Goal: Check status: Check status

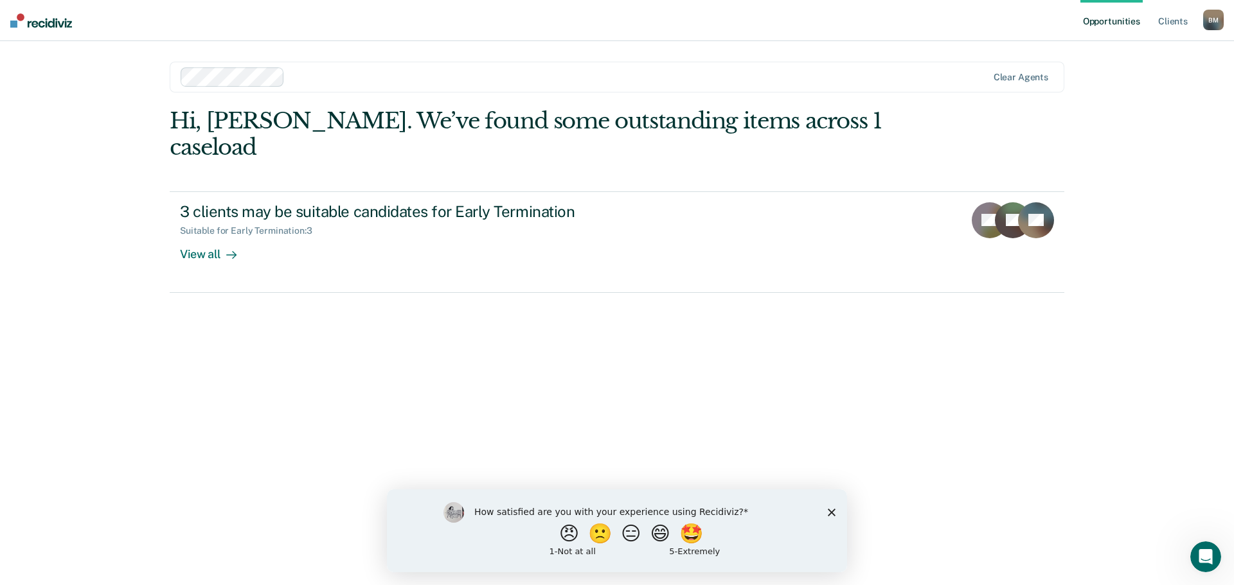
drag, startPoint x: 830, startPoint y: 512, endPoint x: 827, endPoint y: 489, distance: 22.6
click at [830, 512] on icon "Close survey" at bounding box center [832, 512] width 8 height 8
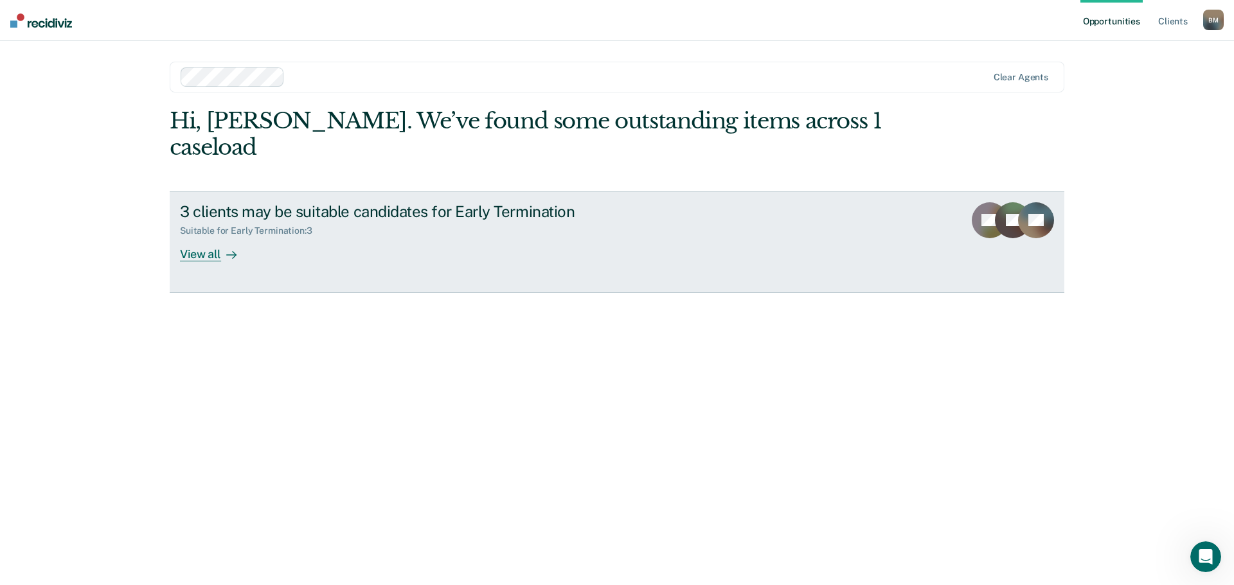
click at [197, 236] on div "View all" at bounding box center [216, 248] width 72 height 25
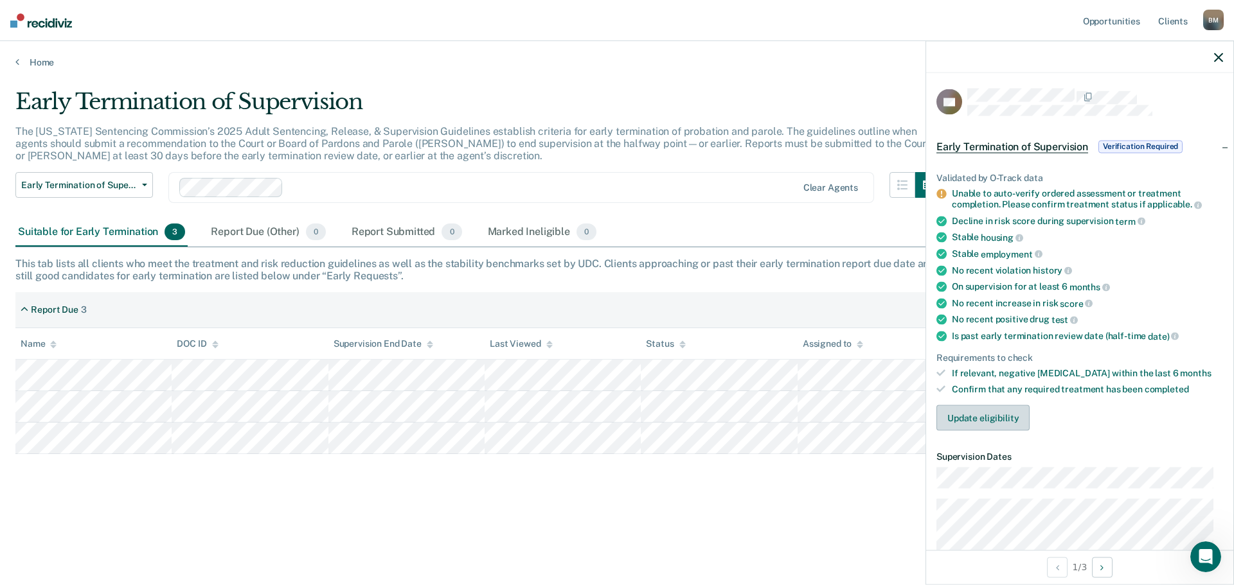
click at [992, 416] on button "Update eligibility" at bounding box center [982, 418] width 93 height 26
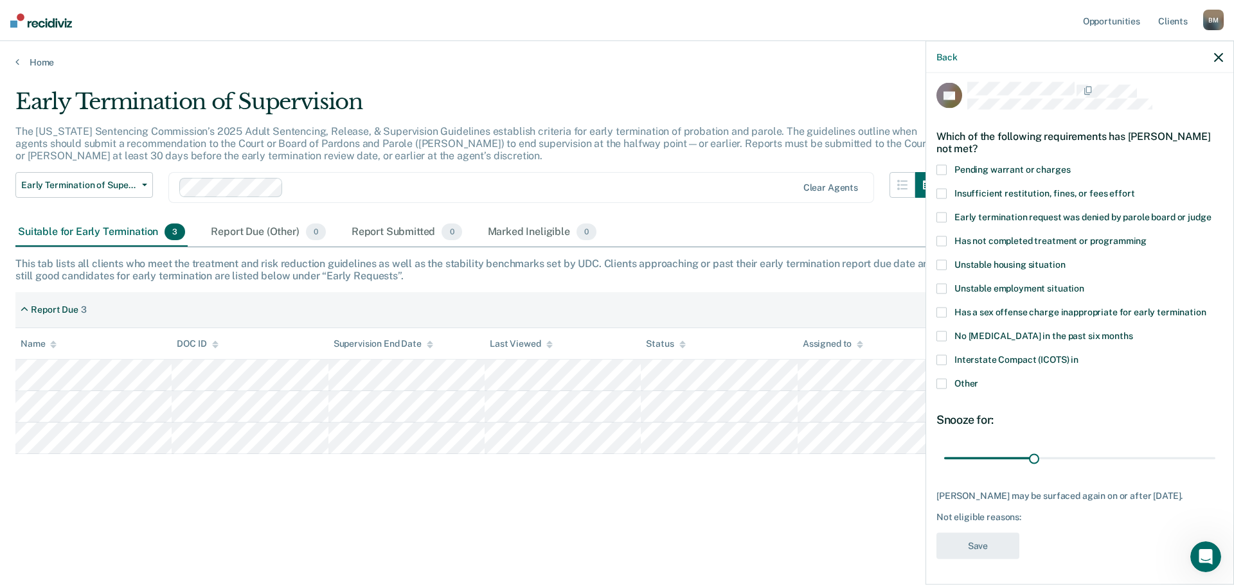
scroll to position [16, 0]
click at [945, 59] on button "Back" at bounding box center [946, 56] width 21 height 11
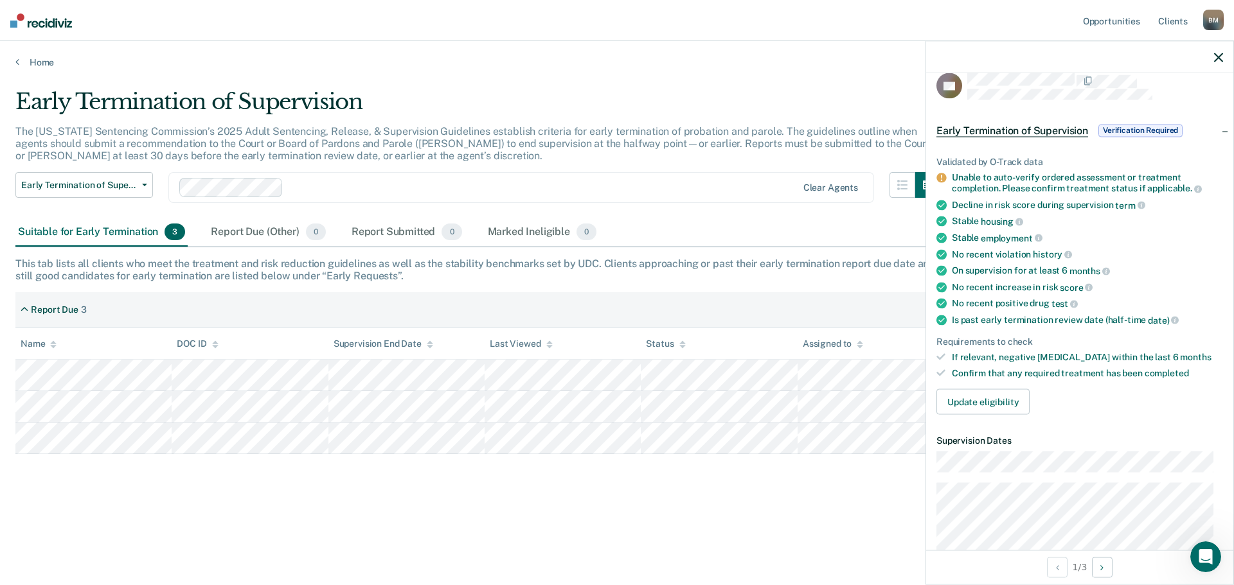
click at [1221, 53] on icon "button" at bounding box center [1218, 57] width 9 height 9
